Goal: Task Accomplishment & Management: Complete application form

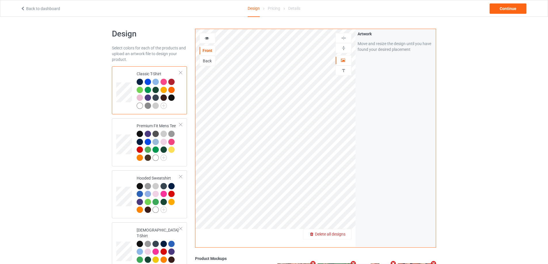
click at [345, 233] on span "Delete all designs" at bounding box center [330, 234] width 30 height 5
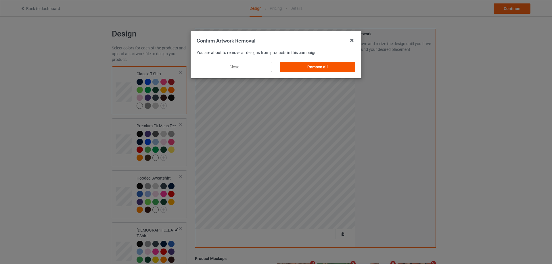
click at [344, 68] on div "Remove all" at bounding box center [317, 67] width 75 height 10
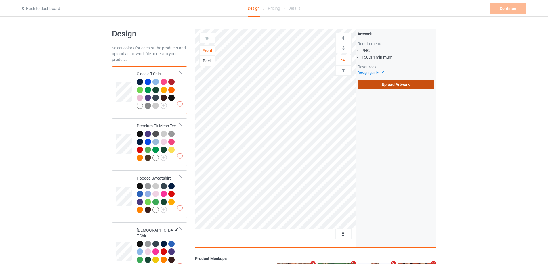
click at [376, 87] on label "Upload Artwork" at bounding box center [396, 85] width 76 height 10
click at [0, 0] on input "Upload Artwork" at bounding box center [0, 0] width 0 height 0
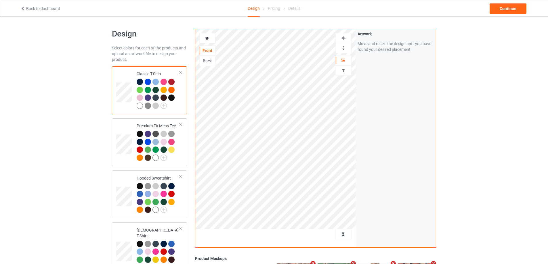
click at [210, 59] on div "Back" at bounding box center [208, 61] width 16 height 6
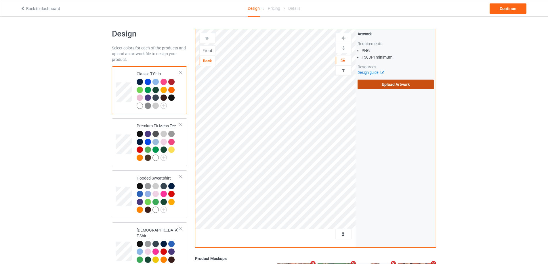
click at [379, 86] on label "Upload Artwork" at bounding box center [396, 85] width 76 height 10
click at [0, 0] on input "Upload Artwork" at bounding box center [0, 0] width 0 height 0
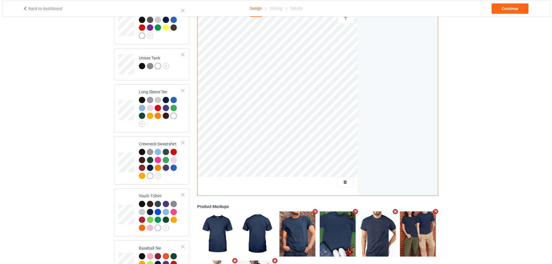
scroll to position [329, 0]
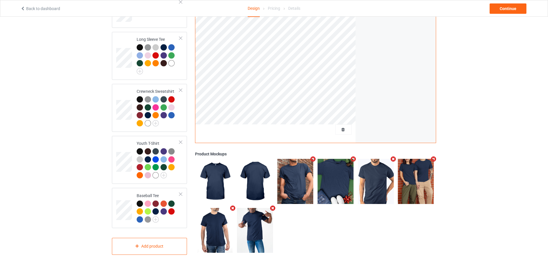
click at [352, 156] on icon "Remove mockup" at bounding box center [352, 159] width 7 height 6
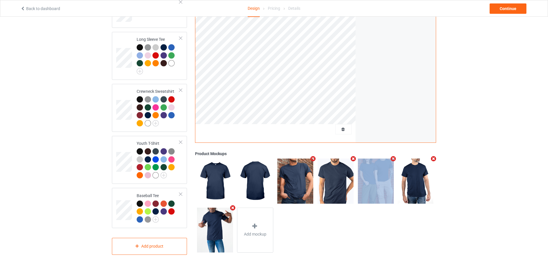
click at [352, 156] on icon "Remove mockup" at bounding box center [352, 159] width 7 height 6
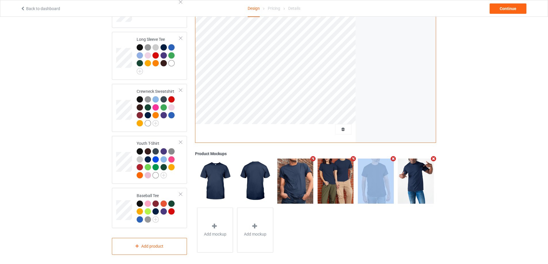
click at [352, 156] on icon "Remove mockup" at bounding box center [352, 159] width 7 height 6
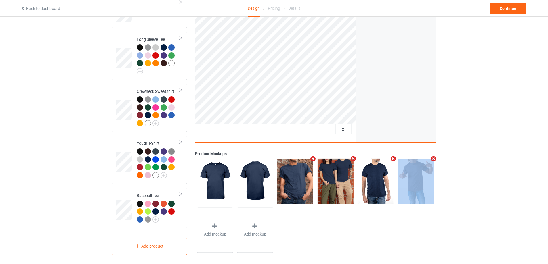
click at [390, 156] on icon "Remove mockup" at bounding box center [393, 159] width 7 height 6
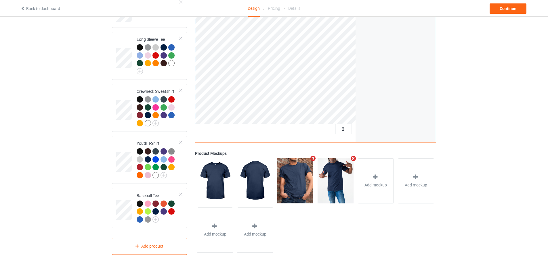
click at [352, 156] on icon "Remove mockup" at bounding box center [352, 159] width 7 height 6
click at [334, 175] on icon at bounding box center [335, 178] width 7 height 6
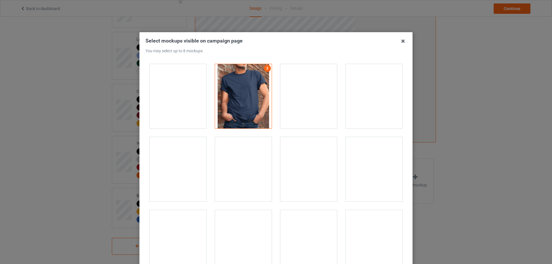
scroll to position [201, 0]
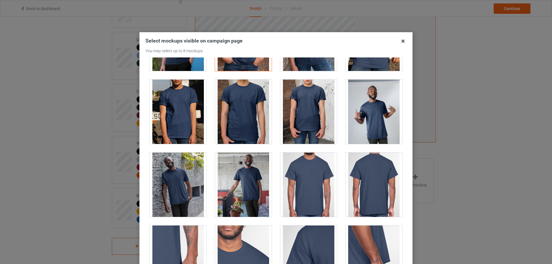
click at [314, 187] on div at bounding box center [308, 185] width 57 height 64
click at [318, 171] on div at bounding box center [308, 185] width 57 height 64
click at [378, 177] on div at bounding box center [374, 185] width 57 height 64
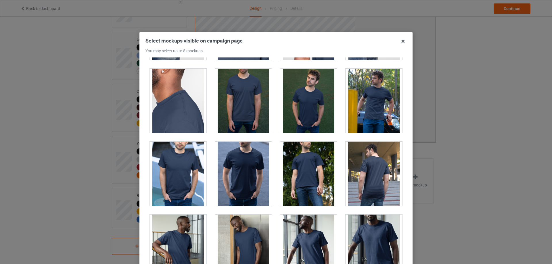
scroll to position [547, 0]
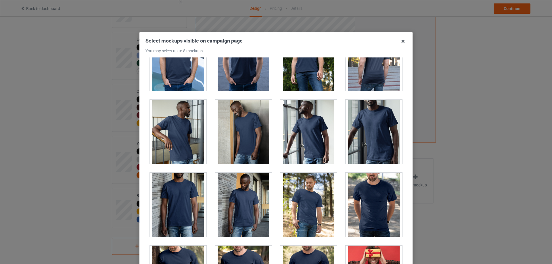
click at [178, 202] on div at bounding box center [178, 205] width 57 height 64
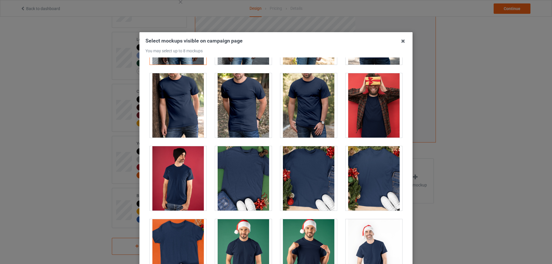
scroll to position [805, 0]
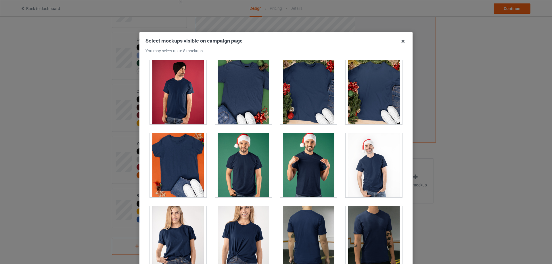
drag, startPoint x: 311, startPoint y: 226, endPoint x: 308, endPoint y: 227, distance: 3.3
click at [310, 226] on div at bounding box center [308, 238] width 57 height 64
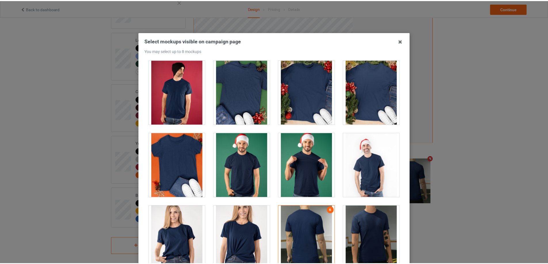
scroll to position [892, 0]
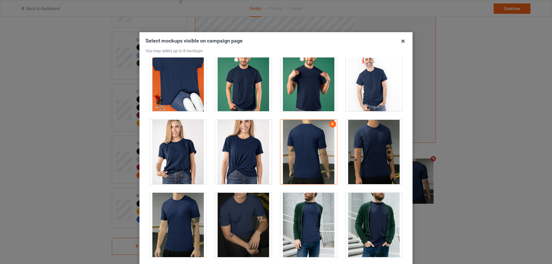
click at [185, 213] on div at bounding box center [178, 225] width 57 height 64
click at [403, 39] on icon at bounding box center [403, 41] width 9 height 9
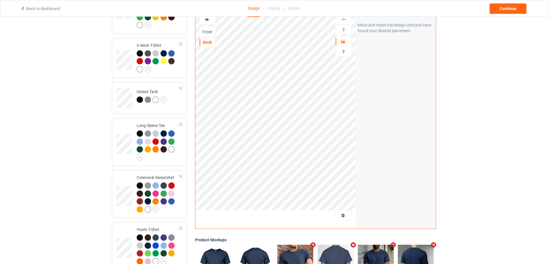
scroll to position [214, 0]
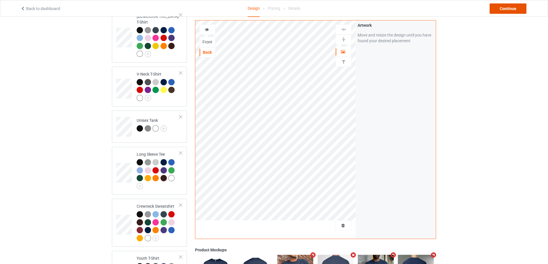
click at [498, 7] on div "Continue" at bounding box center [508, 8] width 37 height 10
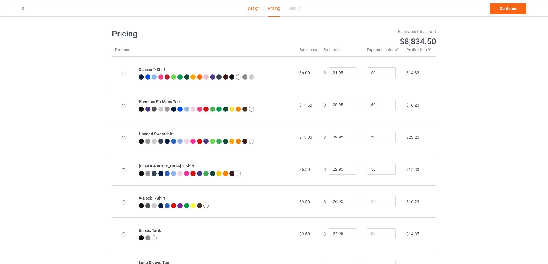
type input "26.95"
type input "32.95"
type input "46.95"
type input "26.95"
type input "30.95"
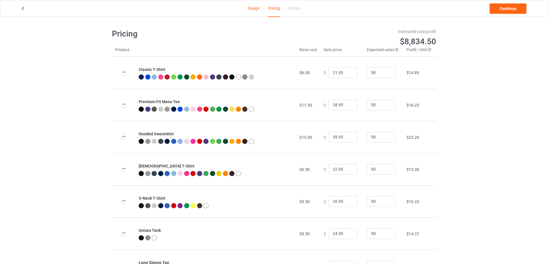
type input "28.95"
type input "31.95"
type input "39.95"
type input "26.95"
type input "39.95"
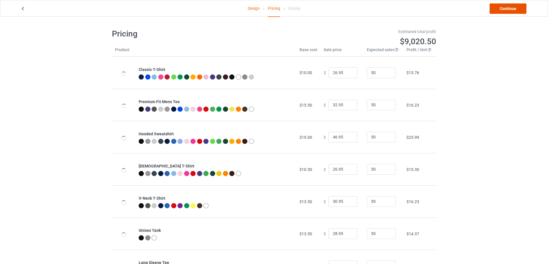
click at [498, 7] on link "Continue" at bounding box center [508, 8] width 37 height 10
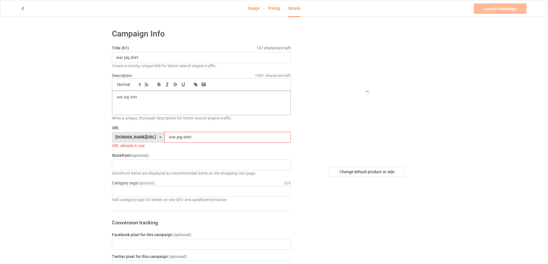
click at [278, 9] on link "Pricing" at bounding box center [274, 8] width 12 height 16
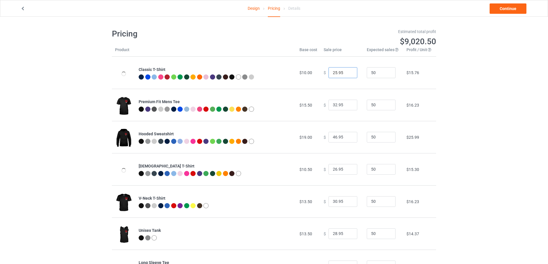
click at [347, 75] on input "25.95" at bounding box center [342, 72] width 29 height 11
click at [347, 75] on input "24.95" at bounding box center [342, 72] width 29 height 11
click at [347, 75] on input "23.95" at bounding box center [342, 72] width 29 height 11
click at [347, 75] on input "22.95" at bounding box center [342, 72] width 29 height 11
type input "21.95"
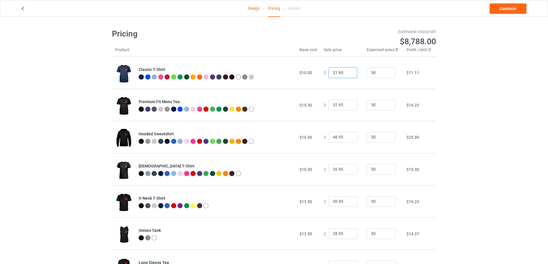
click at [347, 75] on input "21.95" at bounding box center [342, 72] width 29 height 11
click at [347, 70] on input "21.95" at bounding box center [342, 72] width 29 height 11
click at [347, 106] on input "31.95" at bounding box center [342, 105] width 29 height 11
click at [347, 106] on input "30.95" at bounding box center [342, 105] width 29 height 11
click at [347, 106] on input "29.95" at bounding box center [342, 105] width 29 height 11
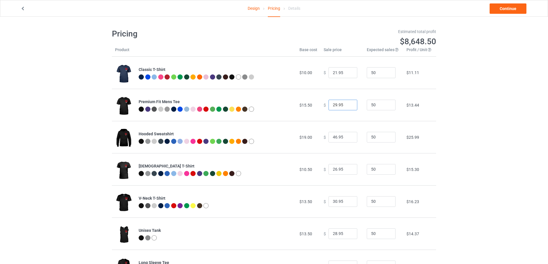
scroll to position [58, 0]
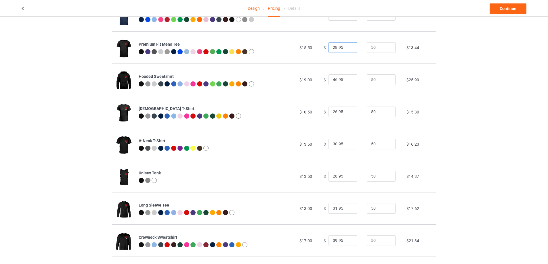
type input "28.95"
click at [346, 50] on input "28.95" at bounding box center [342, 47] width 29 height 11
click at [348, 81] on input "45.95" at bounding box center [342, 80] width 29 height 11
click at [348, 81] on input "44.95" at bounding box center [342, 80] width 29 height 11
click at [348, 81] on input "43.95" at bounding box center [342, 80] width 29 height 11
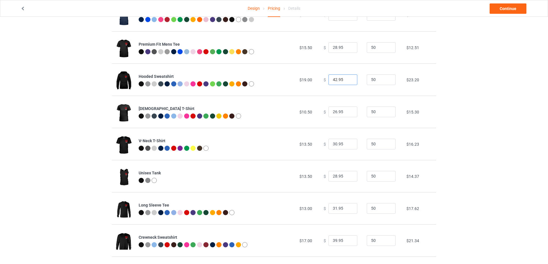
click at [348, 81] on input "42.95" at bounding box center [342, 80] width 29 height 11
type input "41.95"
click at [348, 82] on input "41.95" at bounding box center [342, 80] width 29 height 11
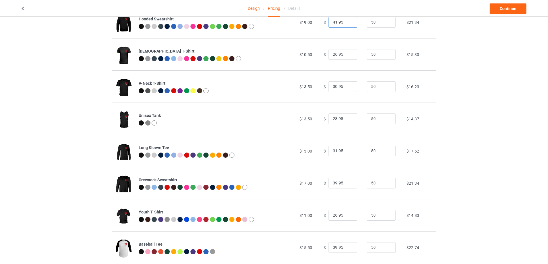
scroll to position [86, 0]
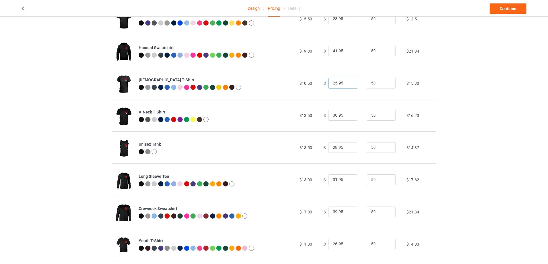
type input "25.95"
click at [348, 85] on input "25.95" at bounding box center [342, 83] width 29 height 11
click at [348, 117] on input "29.95" at bounding box center [342, 115] width 29 height 11
type input "28.95"
click at [348, 117] on input "28.95" at bounding box center [342, 115] width 29 height 11
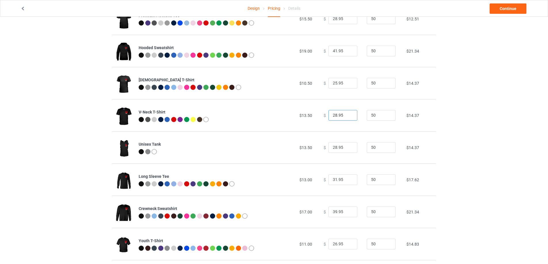
scroll to position [127, 0]
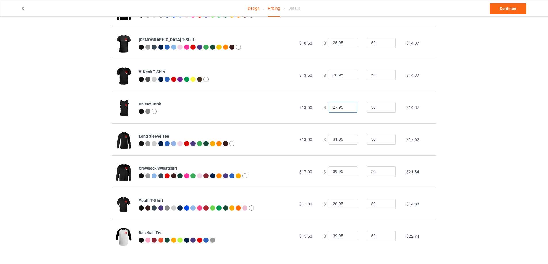
type input "27.95"
click at [348, 109] on input "27.95" at bounding box center [342, 107] width 29 height 11
click at [347, 173] on input "38.95" at bounding box center [342, 172] width 29 height 11
click at [347, 173] on input "37.95" at bounding box center [342, 172] width 29 height 11
click at [347, 173] on input "36.95" at bounding box center [342, 172] width 29 height 11
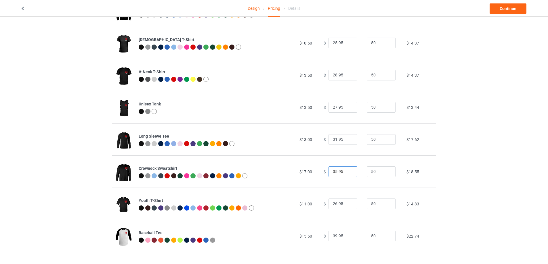
type input "35.95"
click at [347, 173] on input "35.95" at bounding box center [342, 172] width 29 height 11
click at [347, 238] on input "38.95" at bounding box center [342, 236] width 29 height 11
click at [347, 238] on input "37.95" at bounding box center [342, 236] width 29 height 11
click at [347, 238] on input "36.95" at bounding box center [342, 236] width 29 height 11
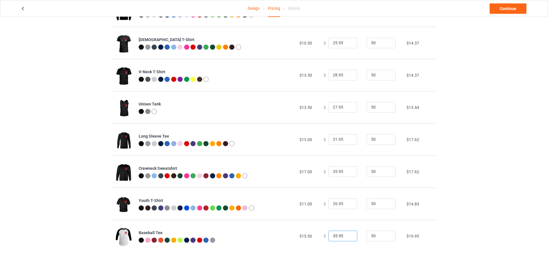
type input "35.95"
click at [347, 238] on input "35.95" at bounding box center [342, 236] width 29 height 11
click at [493, 14] on div "Design Pricing Details Continue" at bounding box center [273, 8] width 515 height 16
click at [504, 6] on link "Continue" at bounding box center [508, 8] width 37 height 10
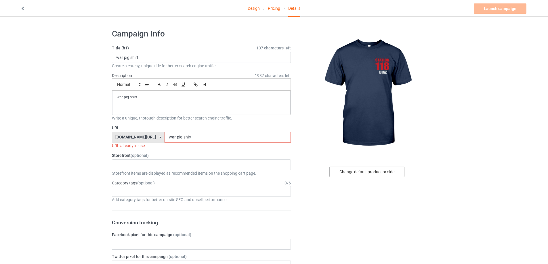
click at [373, 175] on div "Change default product or side" at bounding box center [366, 172] width 75 height 10
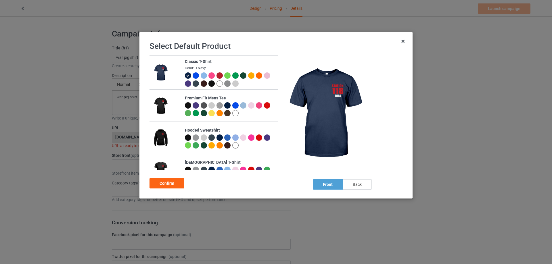
click at [360, 186] on div "back" at bounding box center [357, 184] width 29 height 10
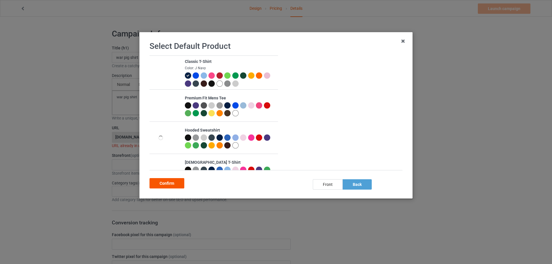
click at [173, 183] on div "Confirm" at bounding box center [167, 183] width 35 height 10
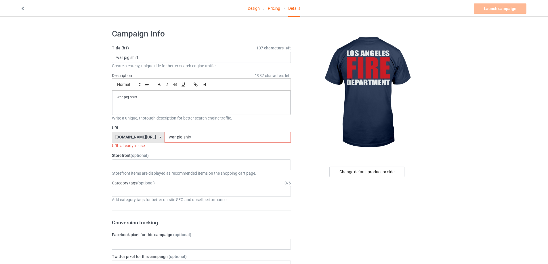
drag, startPoint x: 220, startPoint y: 137, endPoint x: 89, endPoint y: 137, distance: 131.2
paste input "station 118 [PERSON_NAME] los angeles fire department"
type input "station 118 [PERSON_NAME] los angeles fire department shirt"
click at [153, 102] on div "war pig shirt" at bounding box center [201, 103] width 178 height 24
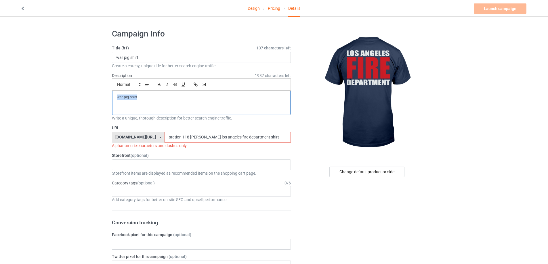
drag, startPoint x: 135, startPoint y: 97, endPoint x: 53, endPoint y: 93, distance: 82.4
drag, startPoint x: 62, startPoint y: 54, endPoint x: 59, endPoint y: 58, distance: 5.3
paste input "station 118 [PERSON_NAME] los angeles fire department"
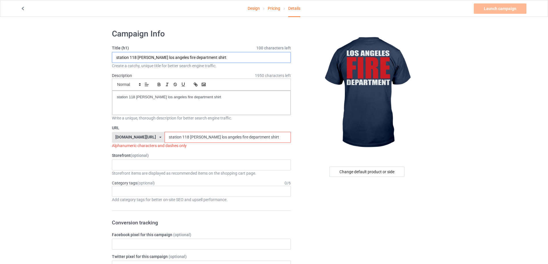
type input "station 118 [PERSON_NAME] los angeles fire department shirt"
drag, startPoint x: 223, startPoint y: 139, endPoint x: 138, endPoint y: 112, distance: 88.9
paste input "-118-[PERSON_NAME]-los-angeles-fire-department-"
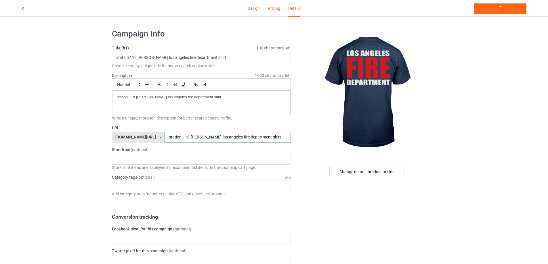
type input "station-118-[PERSON_NAME]-los-angeles-fire-department-shirt"
drag, startPoint x: 212, startPoint y: 93, endPoint x: 42, endPoint y: 93, distance: 169.4
copy p "station 118 [PERSON_NAME] los angeles fire department shirt"
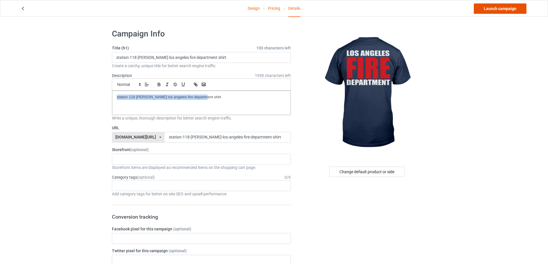
click at [494, 8] on link "Launch campaign" at bounding box center [500, 8] width 53 height 10
